Goal: Information Seeking & Learning: Find specific page/section

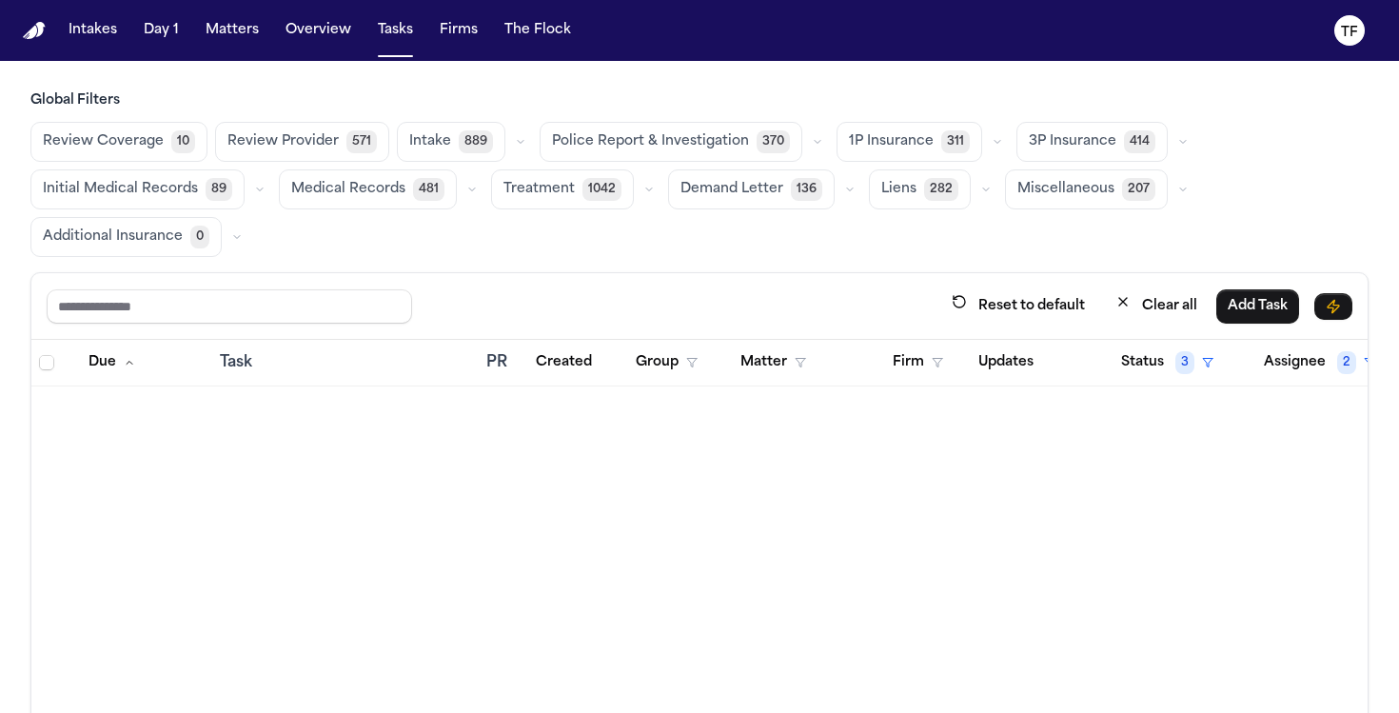
click at [290, 49] on nav "Intakes Day 1 Matters Overview Tasks Firms The Flock TF" at bounding box center [699, 30] width 1399 height 61
click at [300, 38] on button "Overview" at bounding box center [318, 30] width 81 height 34
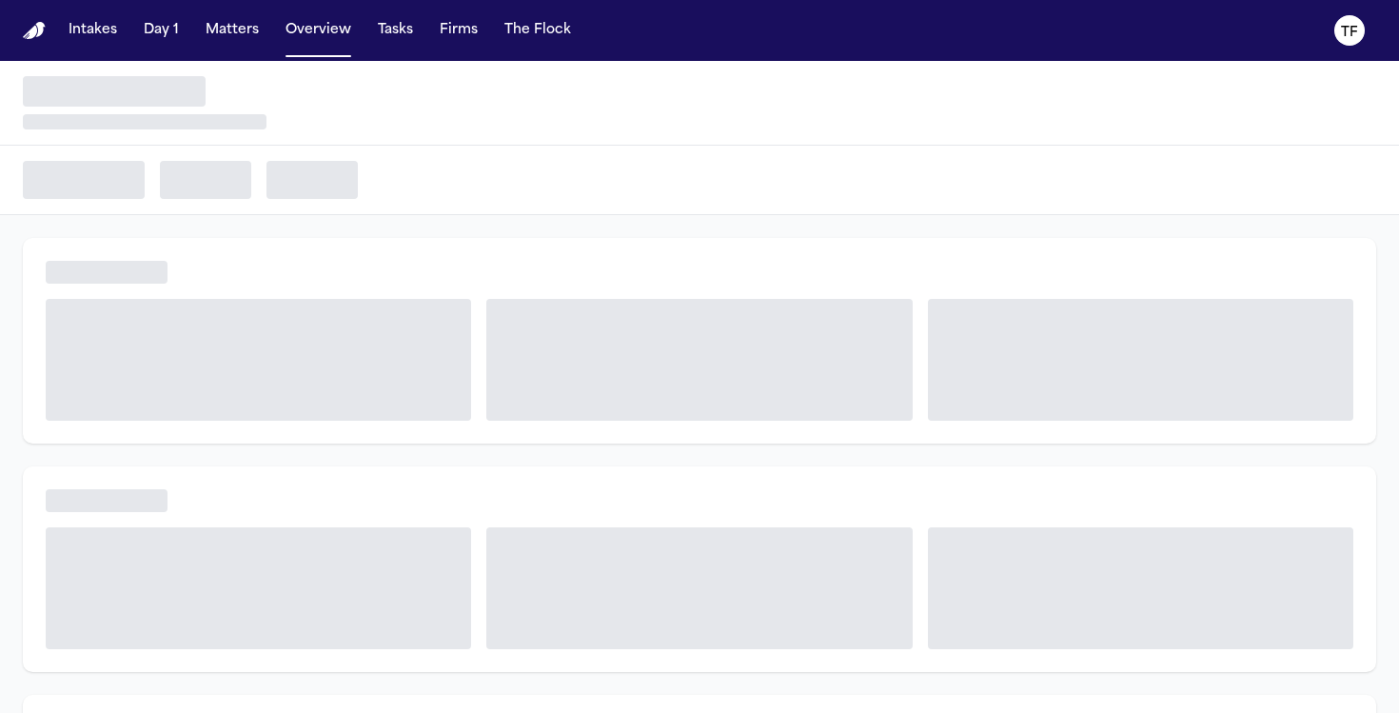
click at [208, 37] on button "Matters" at bounding box center [232, 30] width 69 height 34
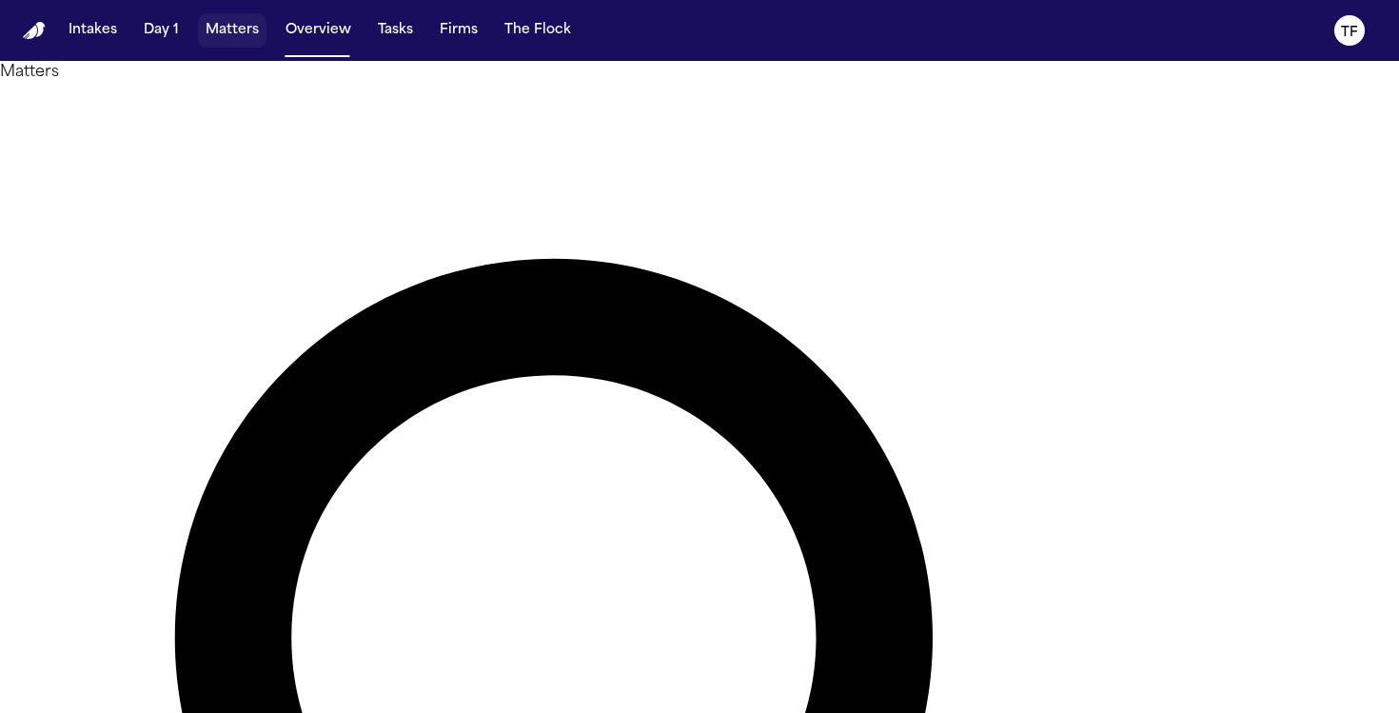
click at [215, 37] on button "Matters" at bounding box center [232, 30] width 69 height 34
type input "**********"
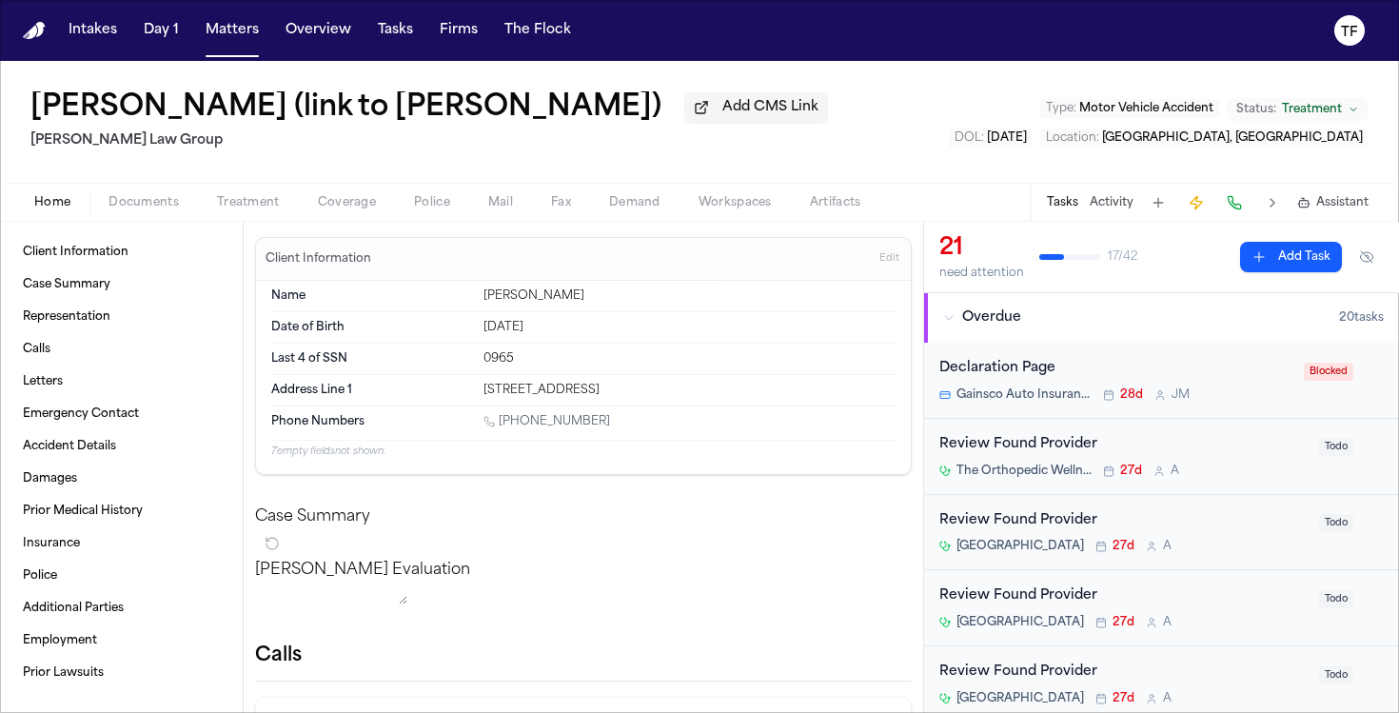
click at [198, 210] on button "Treatment" at bounding box center [248, 202] width 101 height 23
click at [87, 197] on button "Home" at bounding box center [52, 202] width 74 height 23
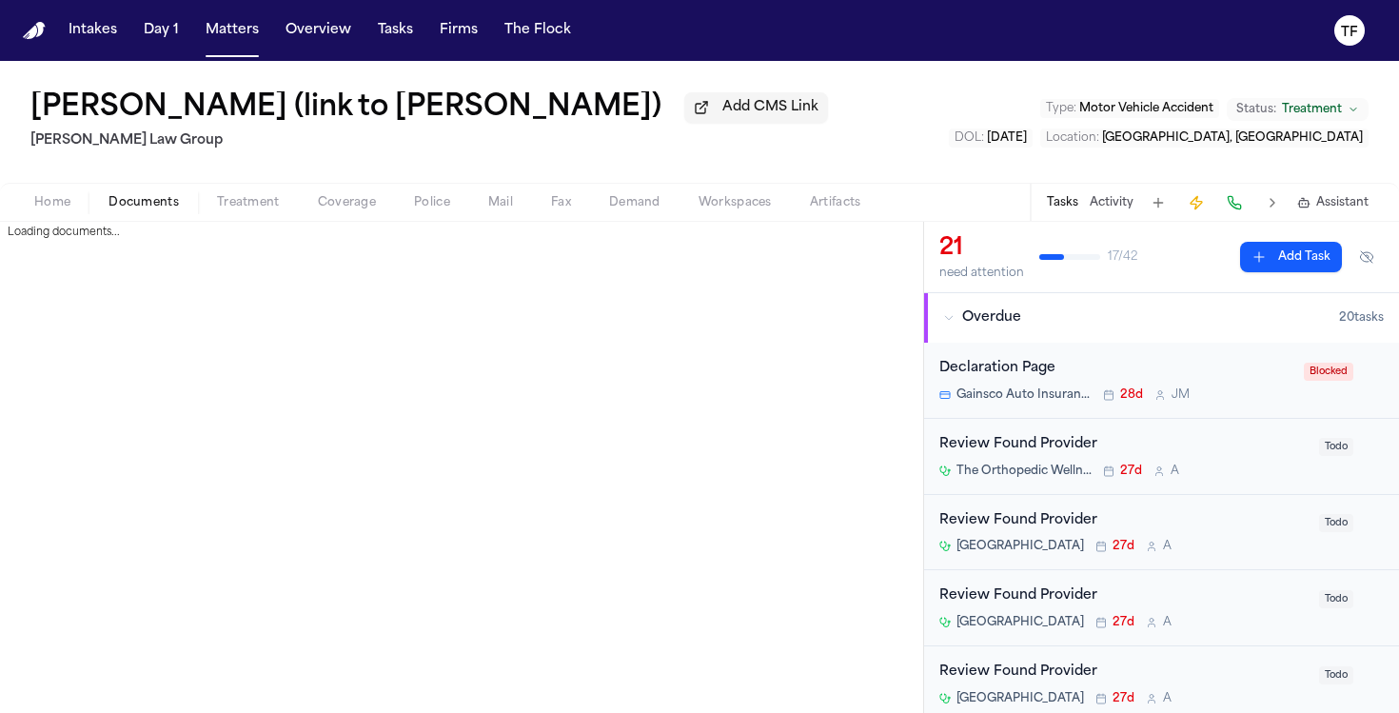
click at [173, 210] on span "Documents" at bounding box center [144, 202] width 70 height 15
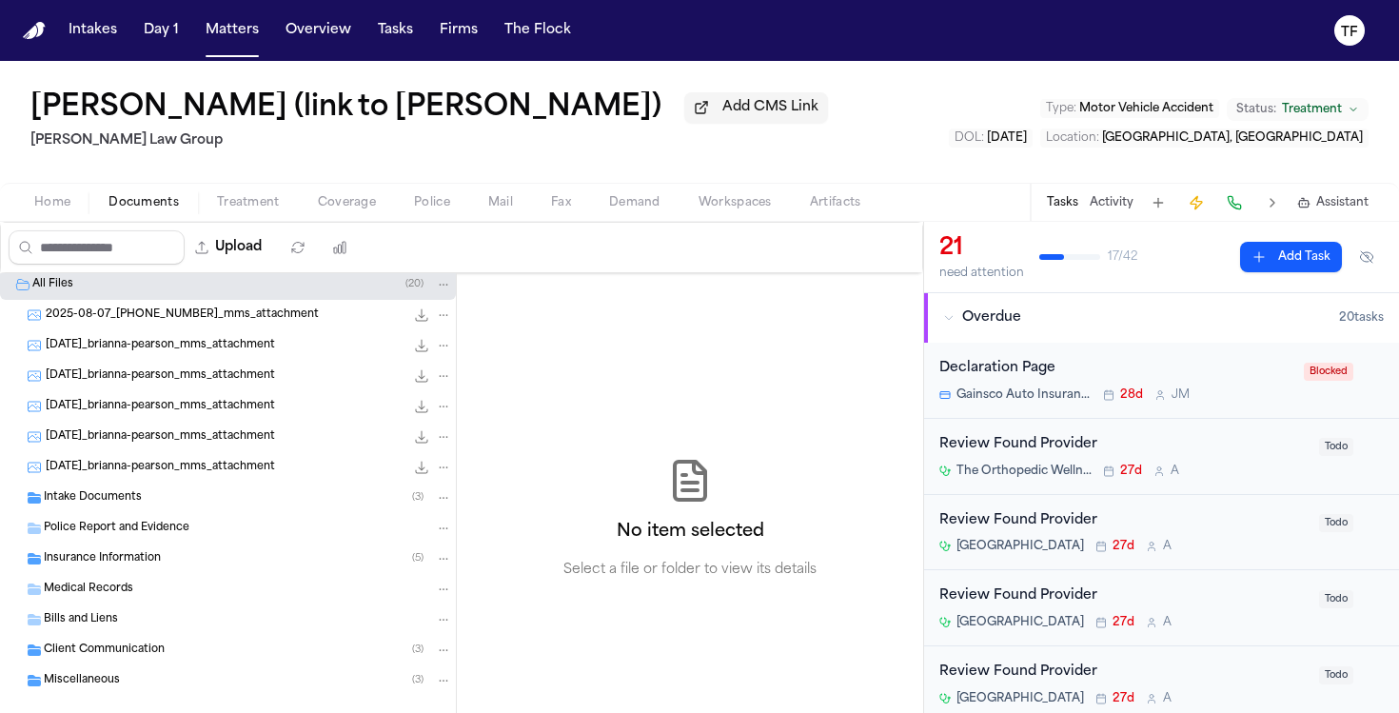
scroll to position [34, 0]
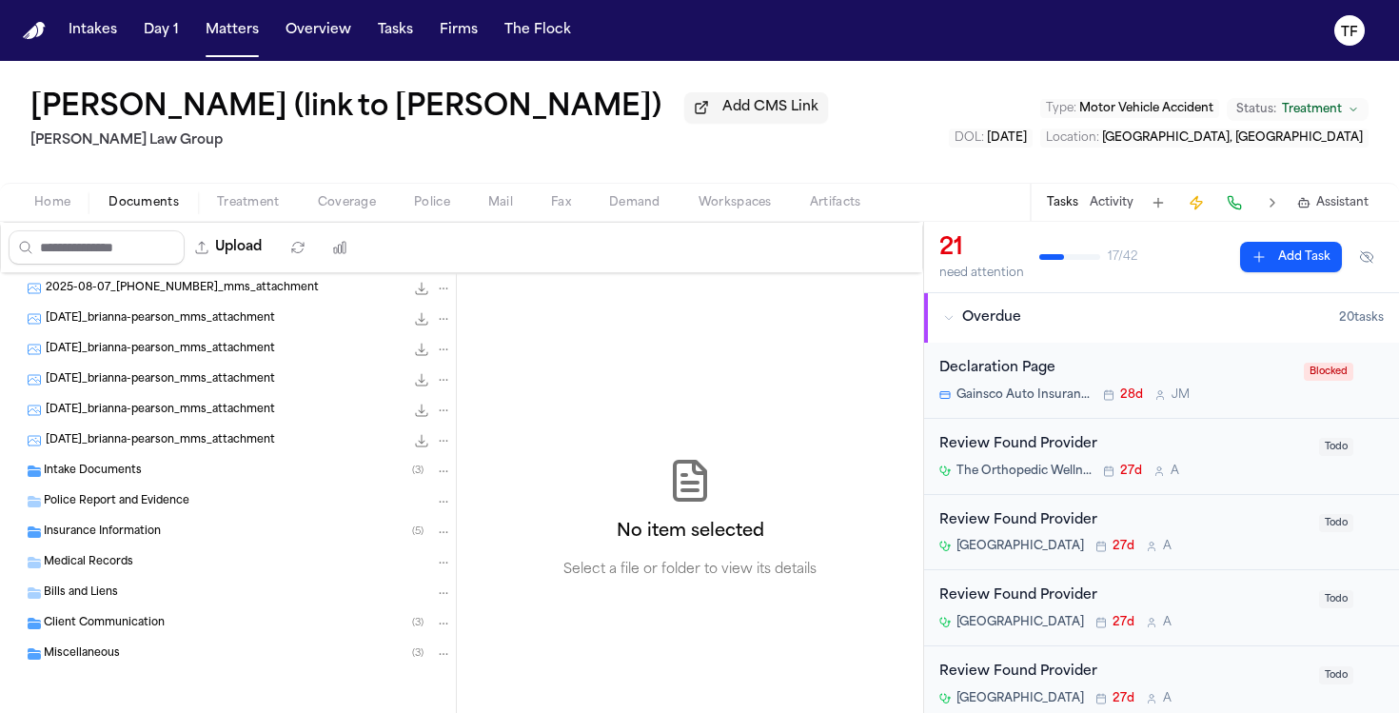
click at [108, 633] on div "Client Communication ( 3 )" at bounding box center [228, 623] width 456 height 30
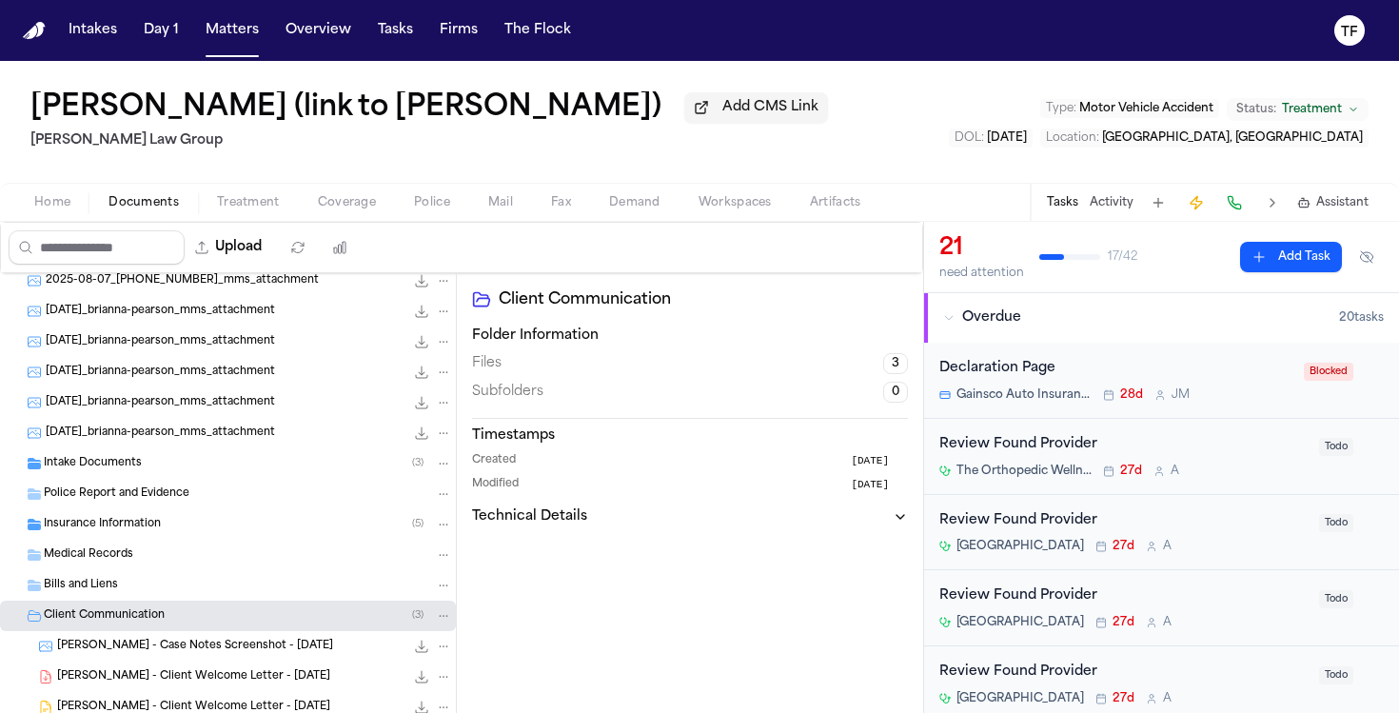
scroll to position [0, 0]
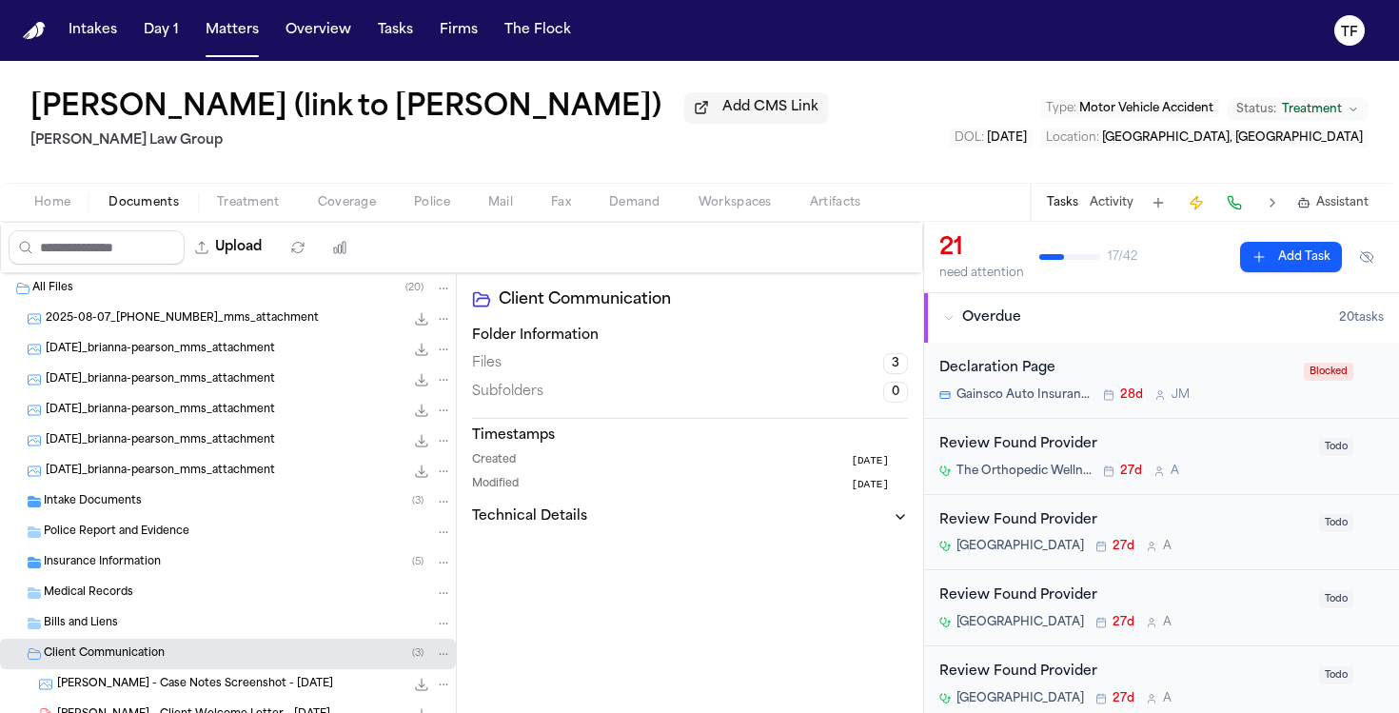
click at [102, 525] on div "Police Report and Evidence" at bounding box center [228, 532] width 456 height 30
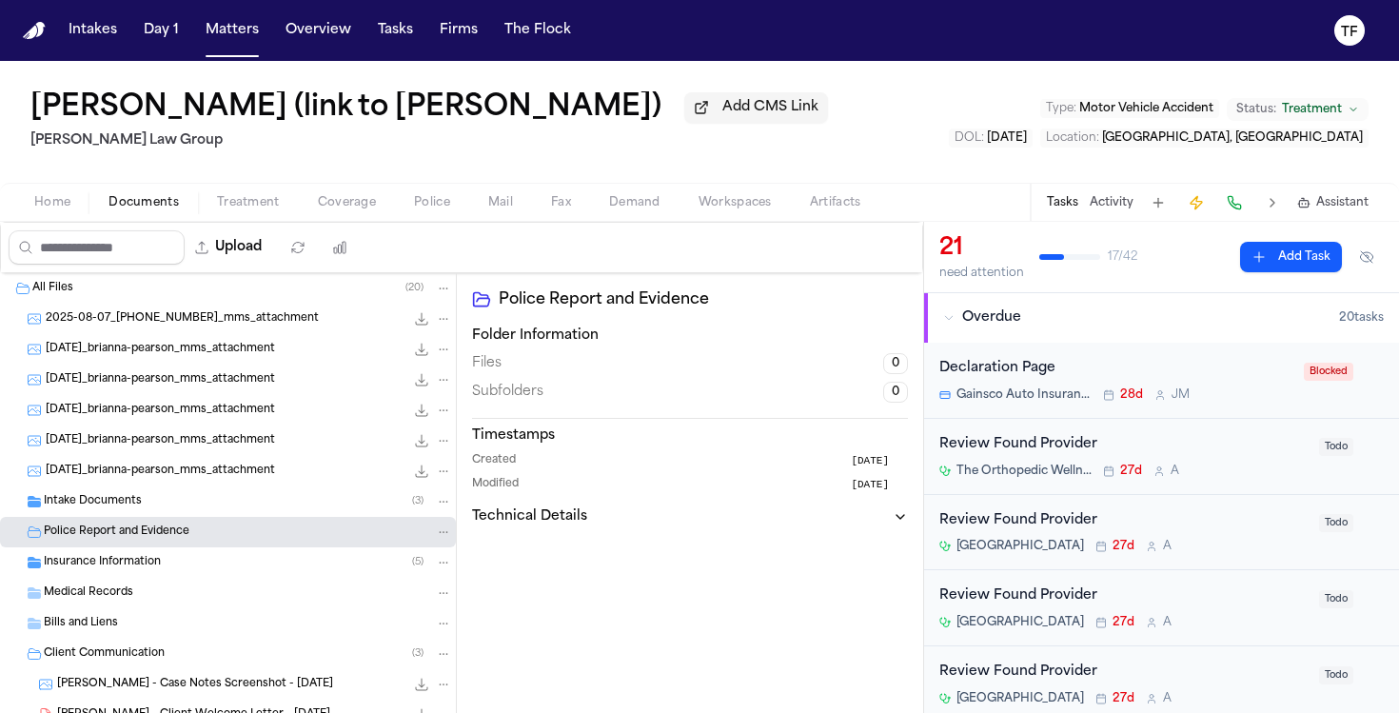
click at [103, 515] on div "Intake Documents ( 3 )" at bounding box center [228, 501] width 456 height 30
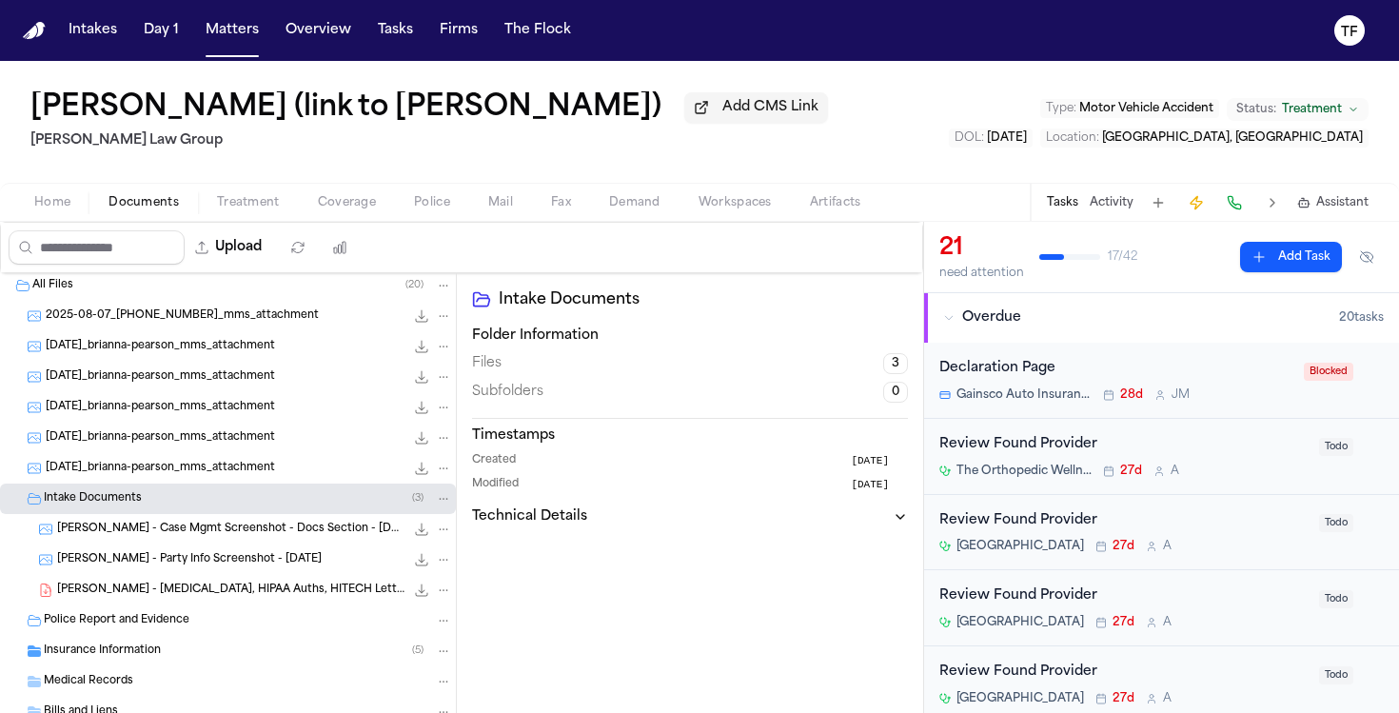
scroll to position [4, 0]
click at [103, 597] on span "[PERSON_NAME] - [MEDICAL_DATA], HIPAA Auths, HITECH Letter - [DATE]" at bounding box center [230, 590] width 347 height 16
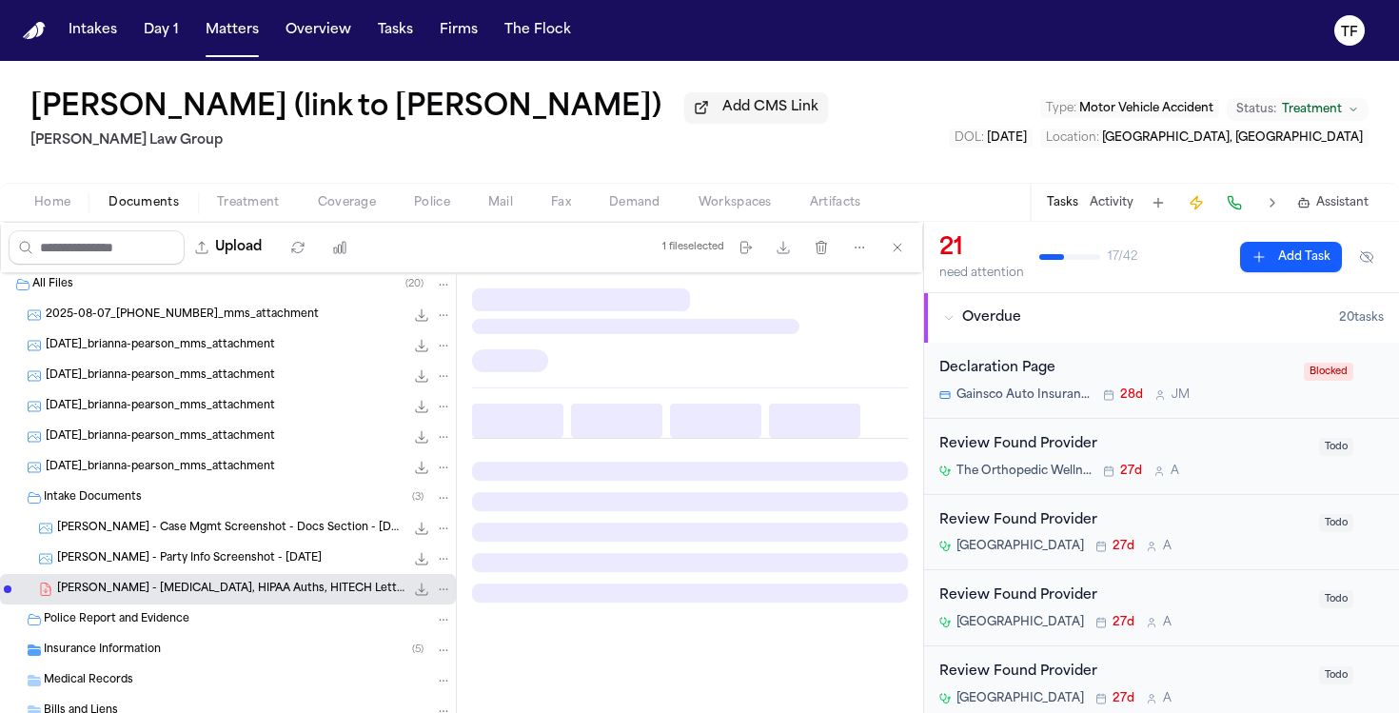
click at [103, 597] on span "[PERSON_NAME] - [MEDICAL_DATA], HIPAA Auths, HITECH Letter - [DATE]" at bounding box center [230, 590] width 347 height 16
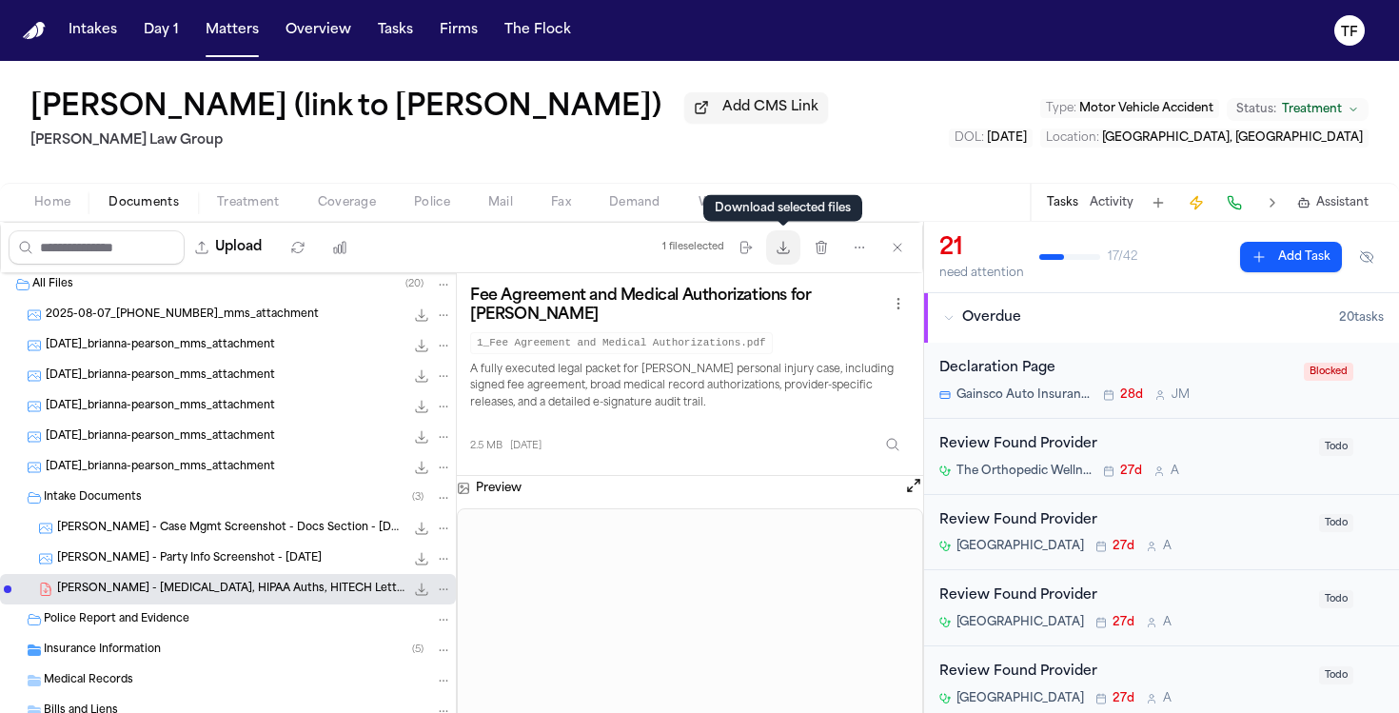
click at [778, 250] on icon "button" at bounding box center [783, 247] width 15 height 15
click at [871, 491] on div "Preview" at bounding box center [690, 488] width 466 height 25
click at [692, 444] on div "2.5 MB [DATE]" at bounding box center [690, 441] width 440 height 42
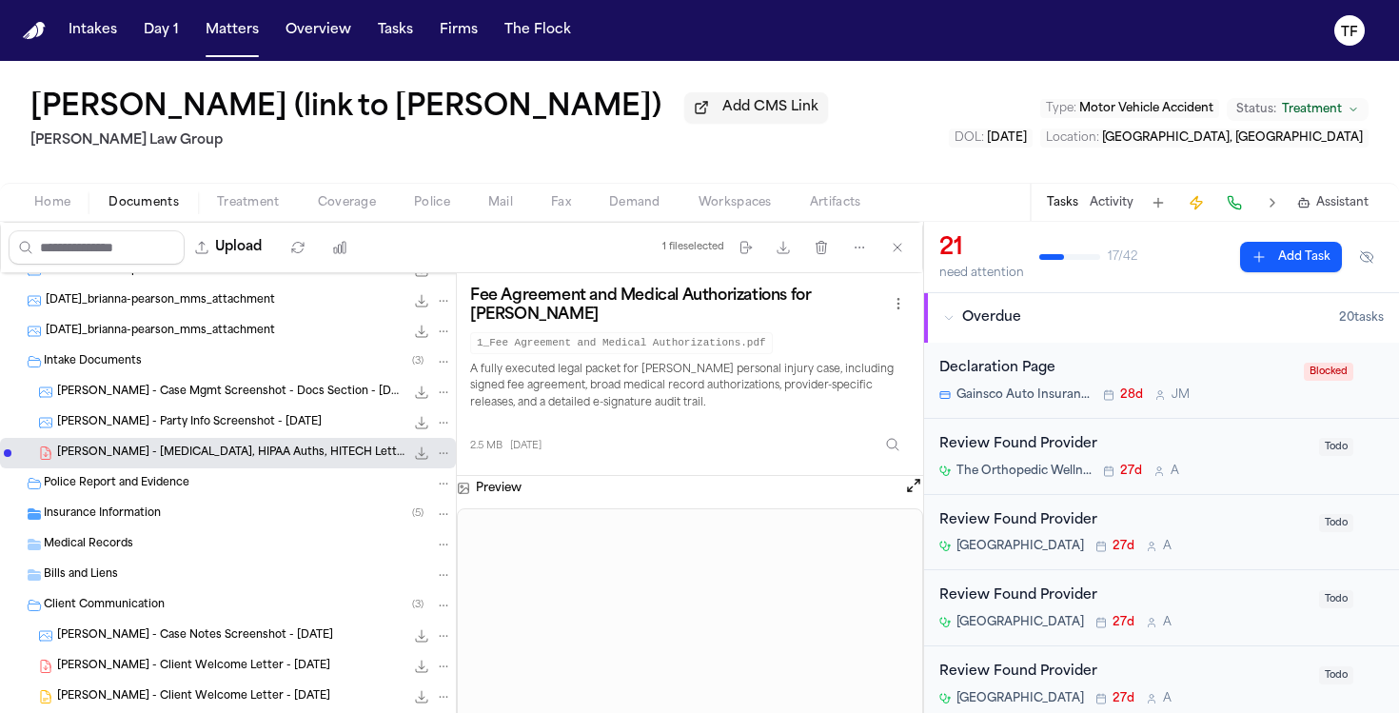
scroll to position [217, 0]
